Goal: Book appointment/travel/reservation

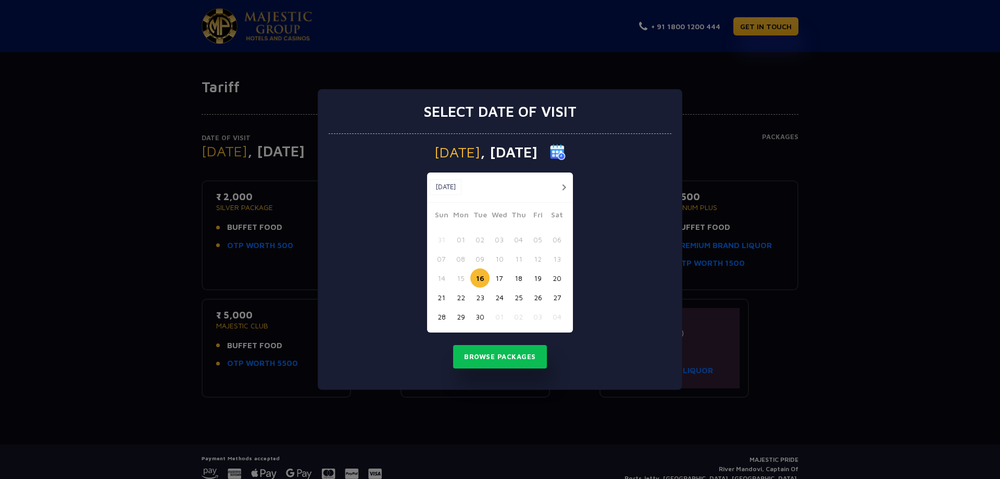
click at [568, 191] on button "button" at bounding box center [563, 187] width 13 height 13
click at [565, 187] on button "button" at bounding box center [563, 187] width 13 height 13
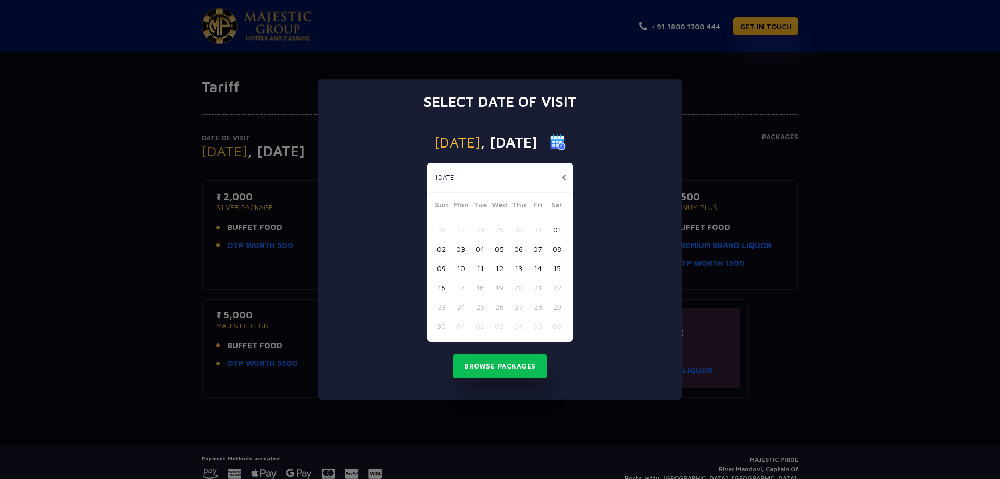
click at [481, 250] on button "04" at bounding box center [479, 248] width 19 height 19
click at [510, 366] on button "Browse Packages" at bounding box center [500, 366] width 94 height 24
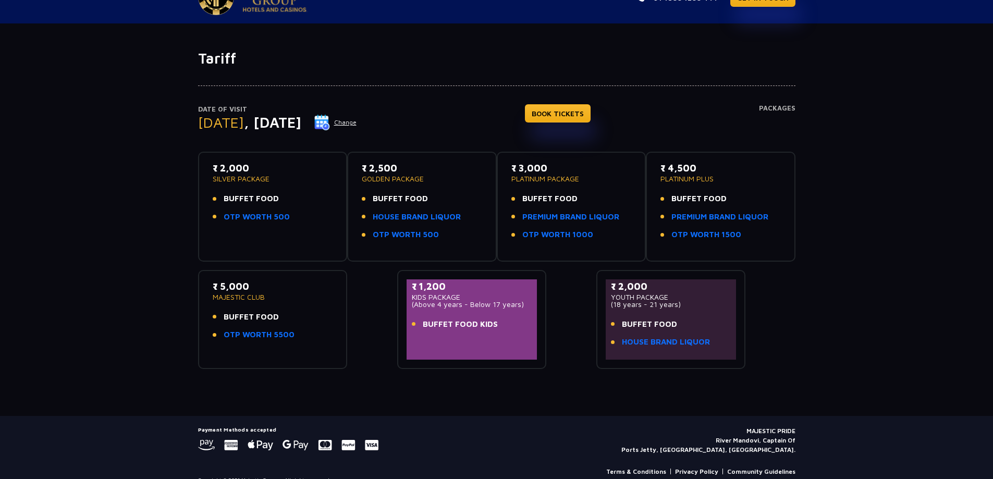
scroll to position [44, 0]
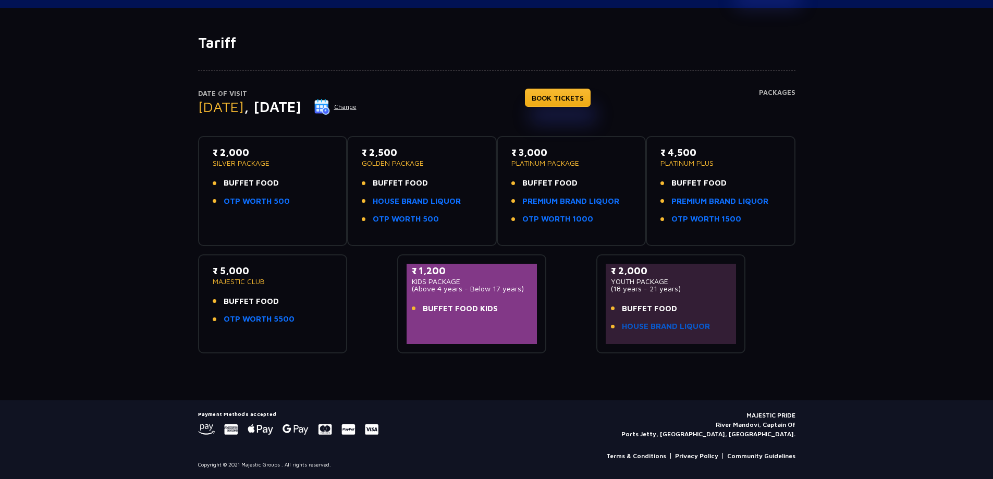
click at [644, 321] on link "HOUSE BRAND LIQUOR" at bounding box center [666, 326] width 88 height 12
click at [255, 199] on link "OTP WORTH 500" at bounding box center [257, 201] width 66 height 12
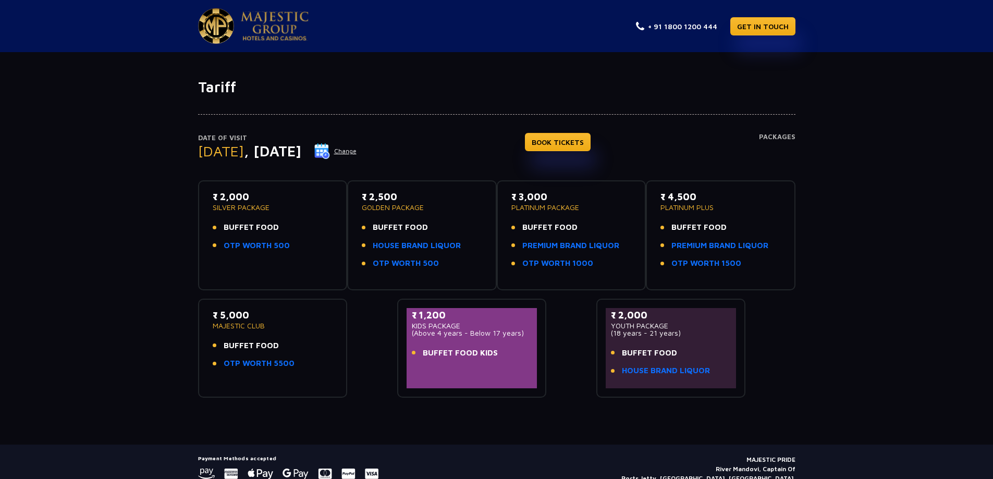
click at [767, 134] on h4 "Packages" at bounding box center [777, 152] width 36 height 38
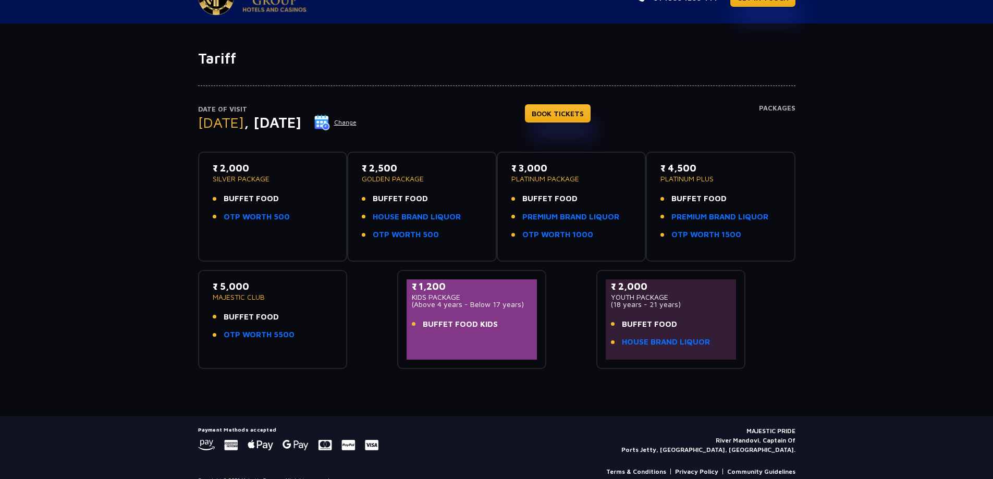
scroll to position [44, 0]
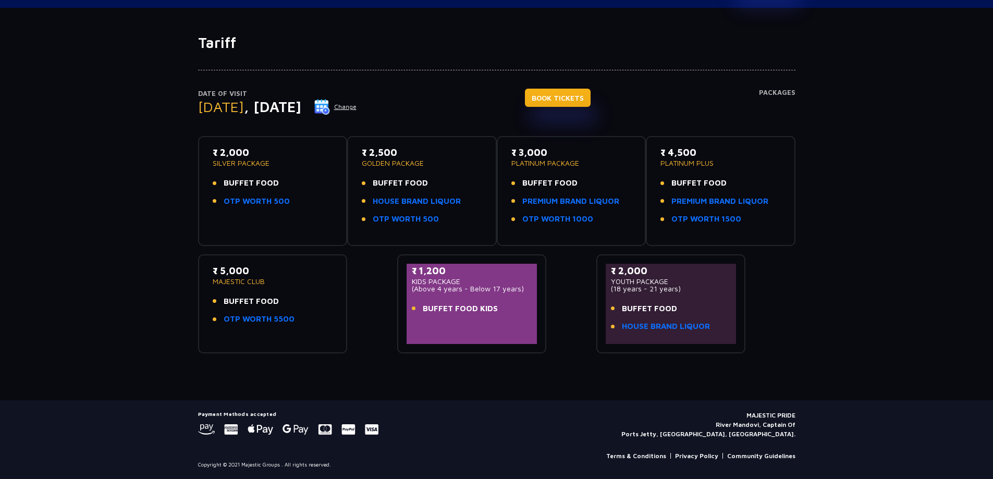
click at [583, 96] on link "BOOK TICKETS" at bounding box center [558, 98] width 66 height 18
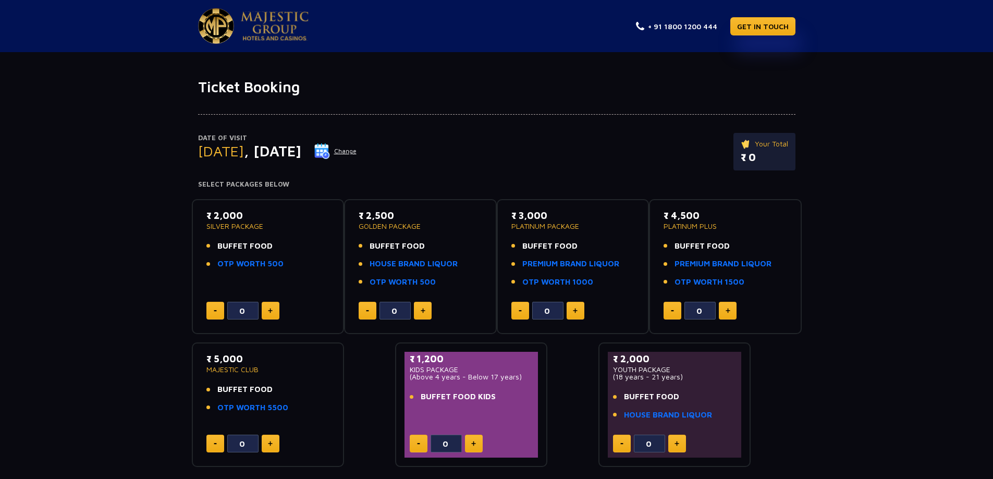
click at [269, 309] on img at bounding box center [270, 310] width 5 height 5
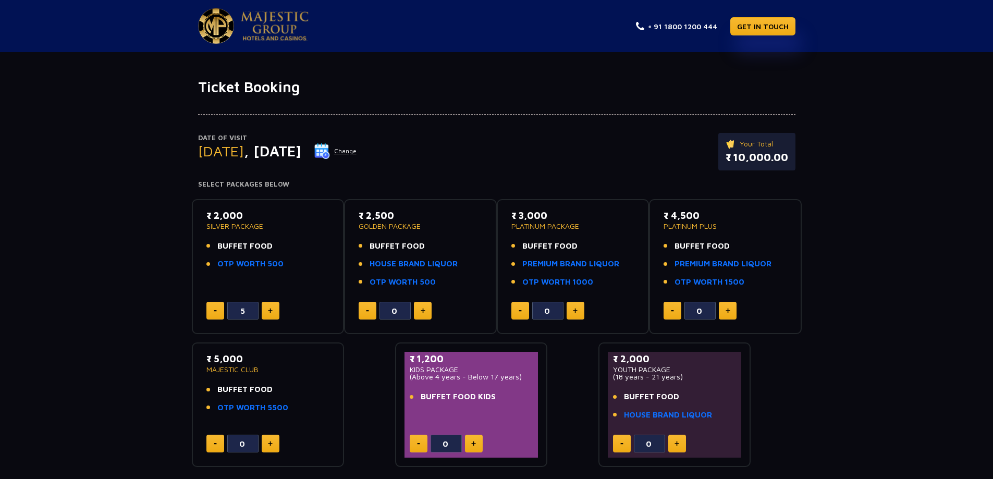
click at [269, 309] on img at bounding box center [270, 310] width 5 height 5
click at [213, 309] on button at bounding box center [215, 311] width 18 height 18
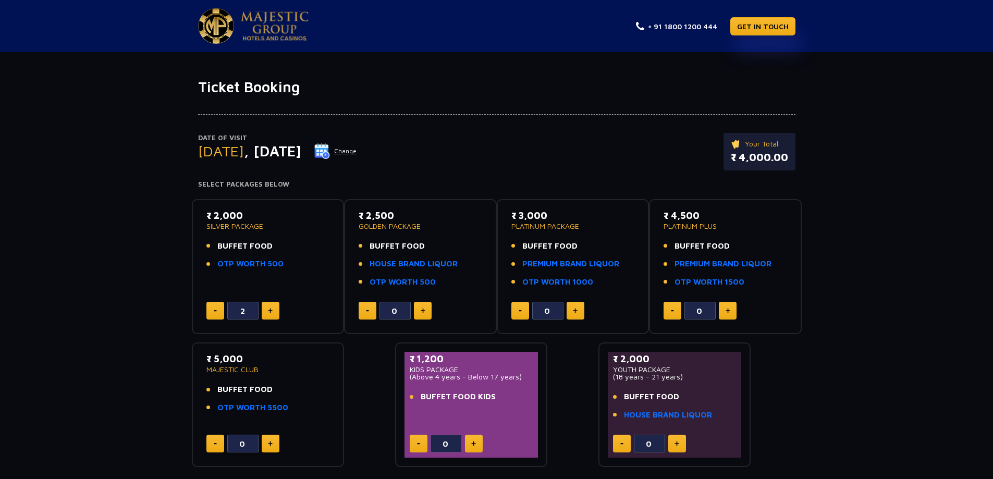
click at [213, 309] on button at bounding box center [215, 311] width 18 height 18
type input "0"
click at [226, 28] on img at bounding box center [216, 25] width 36 height 35
